Goal: Task Accomplishment & Management: Manage account settings

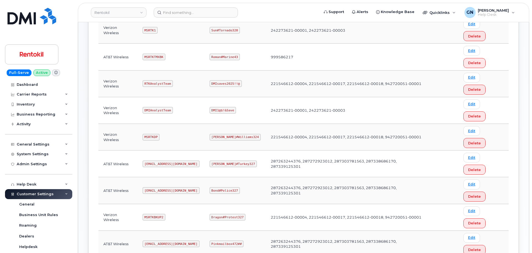
scroll to position [197, 0]
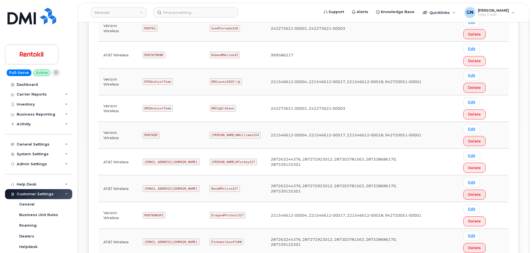
copy code "mSRTK2"
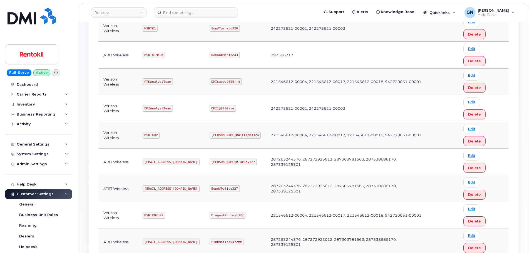
copy code "Maud#Earthquake203"
copy code "mSRTK2"
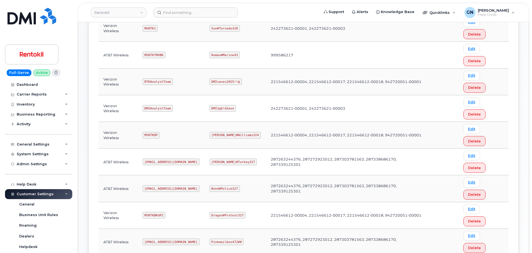
copy code "Maud#Earthquake203"
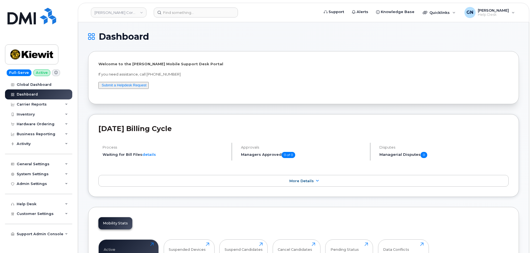
click at [48, 56] on img at bounding box center [31, 54] width 43 height 16
